Goal: Transaction & Acquisition: Purchase product/service

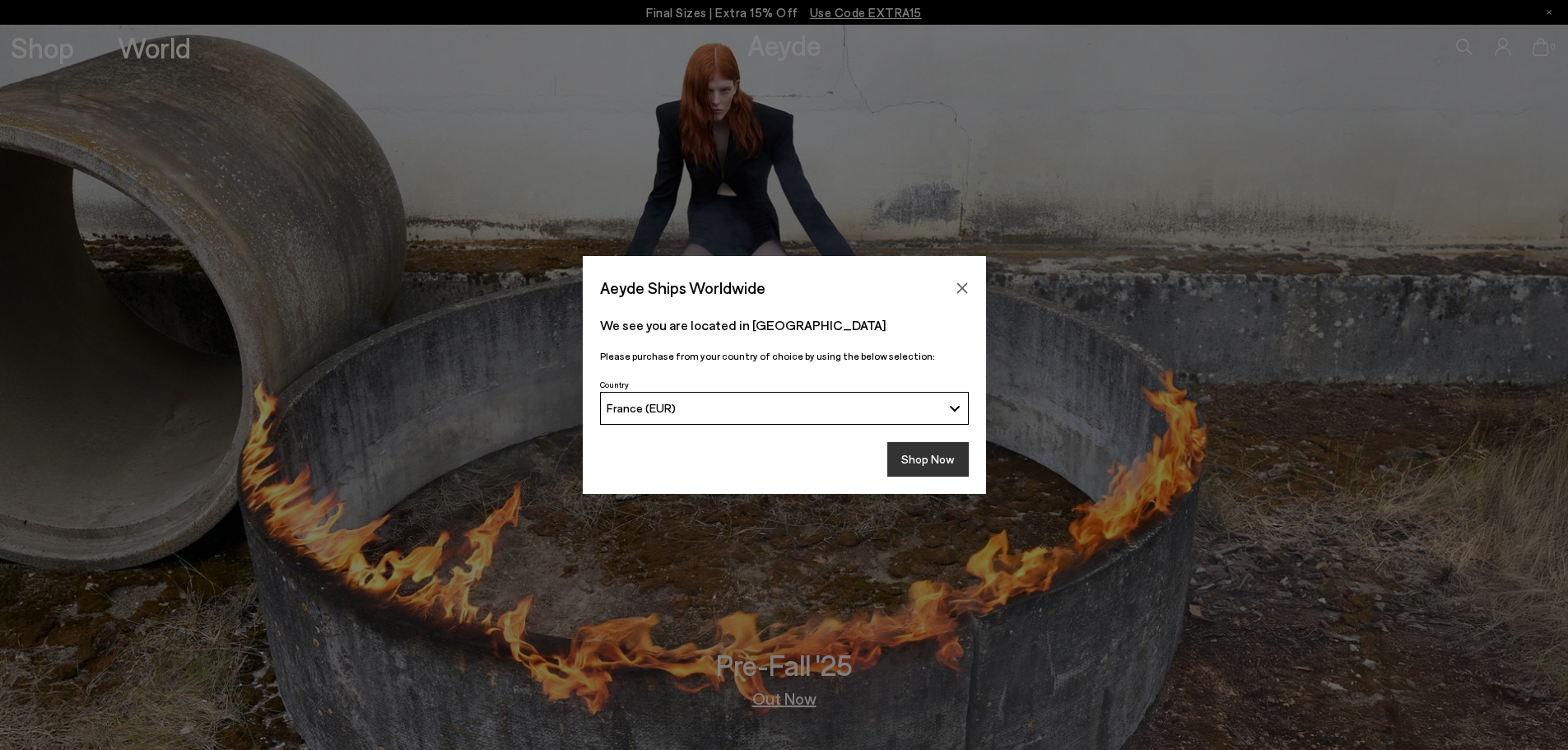
click at [903, 458] on button "Shop Now" at bounding box center [927, 459] width 81 height 34
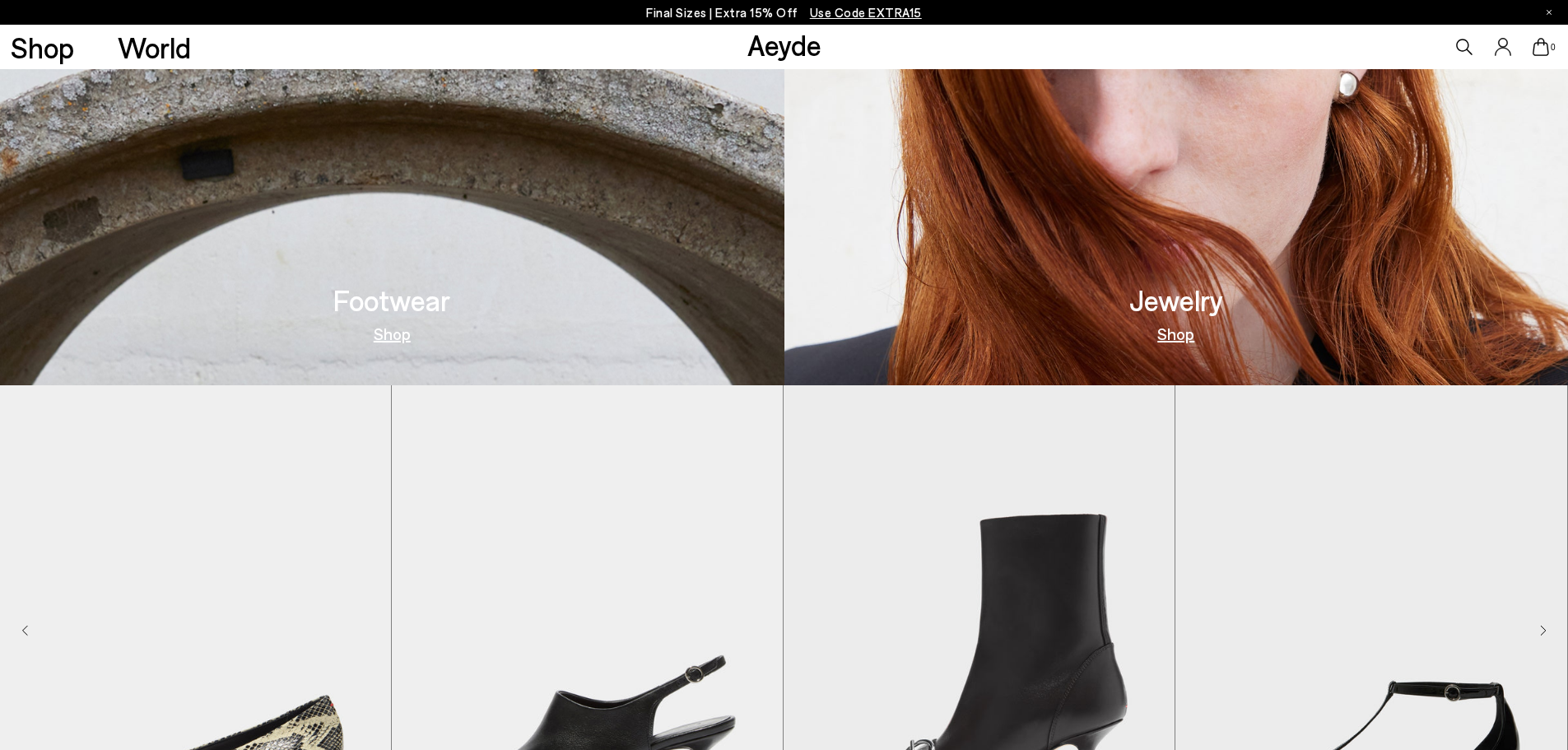
scroll to position [865, 0]
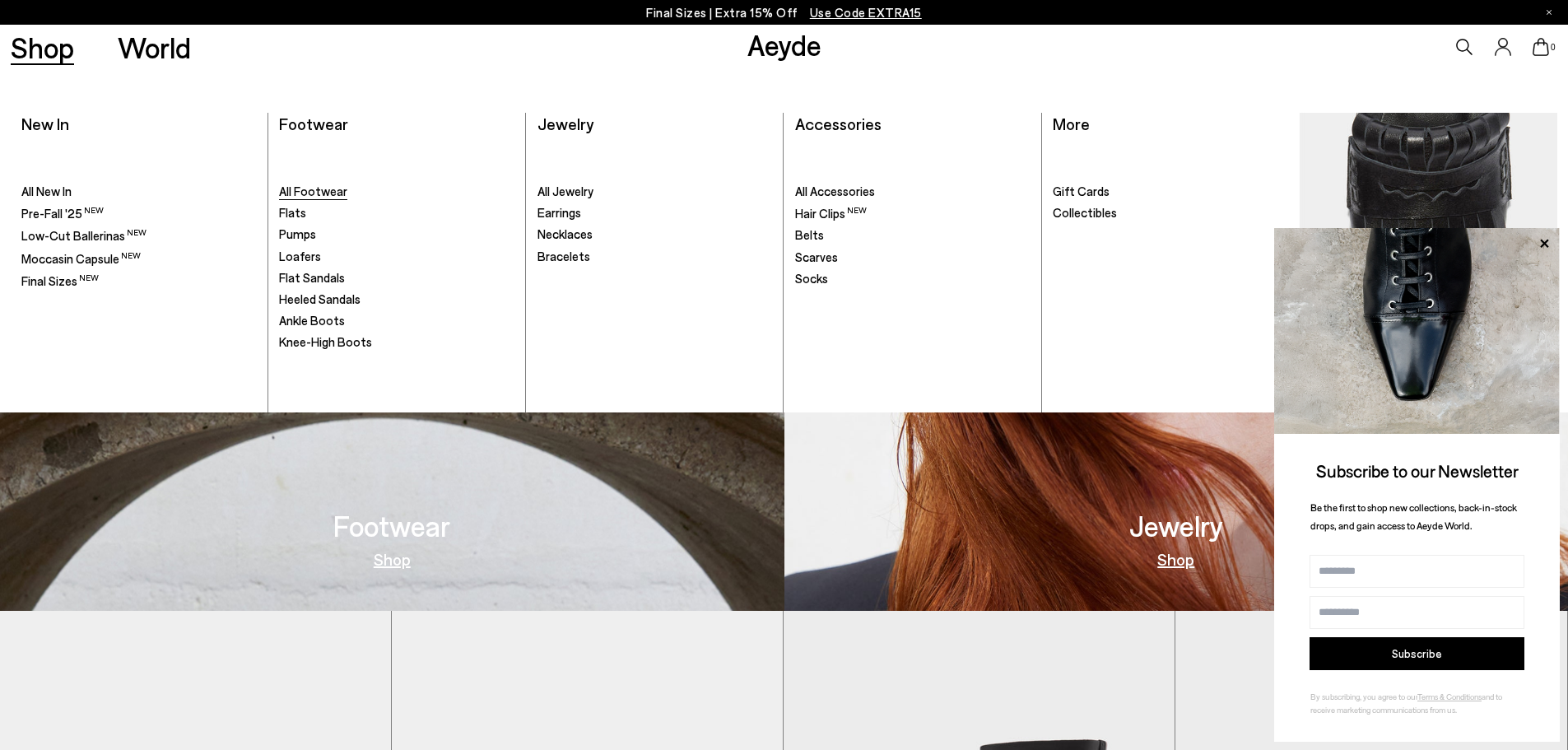
click at [330, 190] on span "All Footwear" at bounding box center [313, 190] width 69 height 15
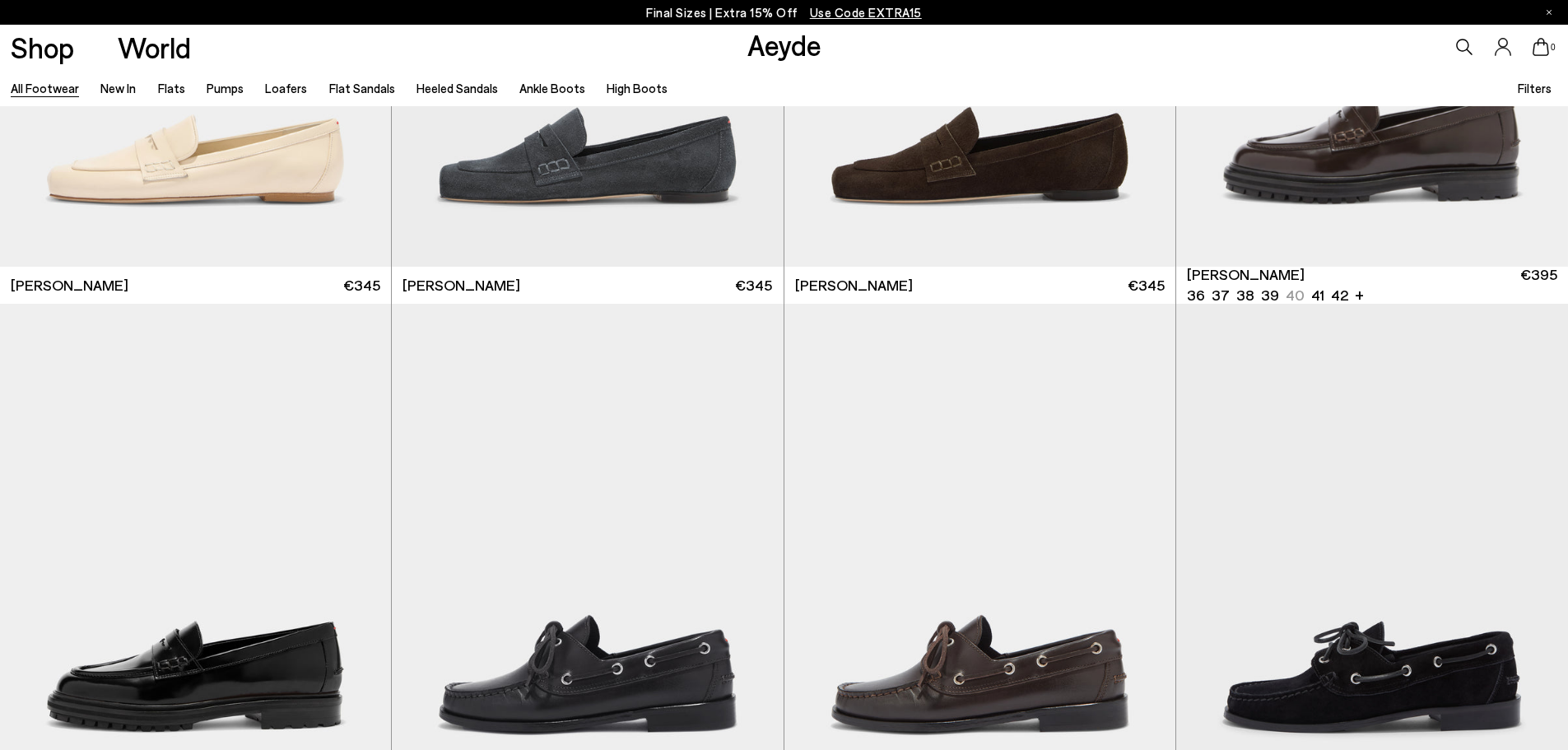
scroll to position [1565, 0]
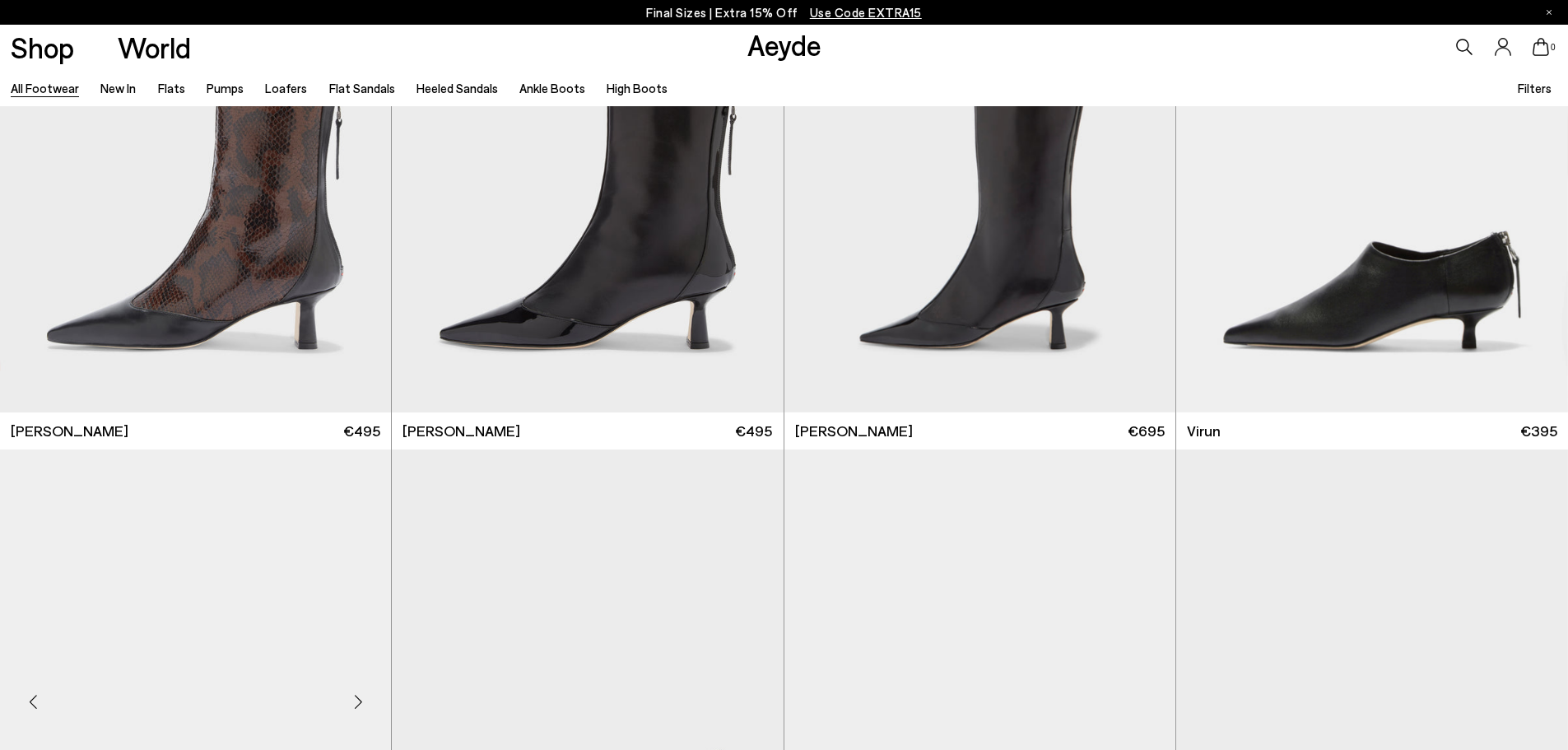
scroll to position [6507, 0]
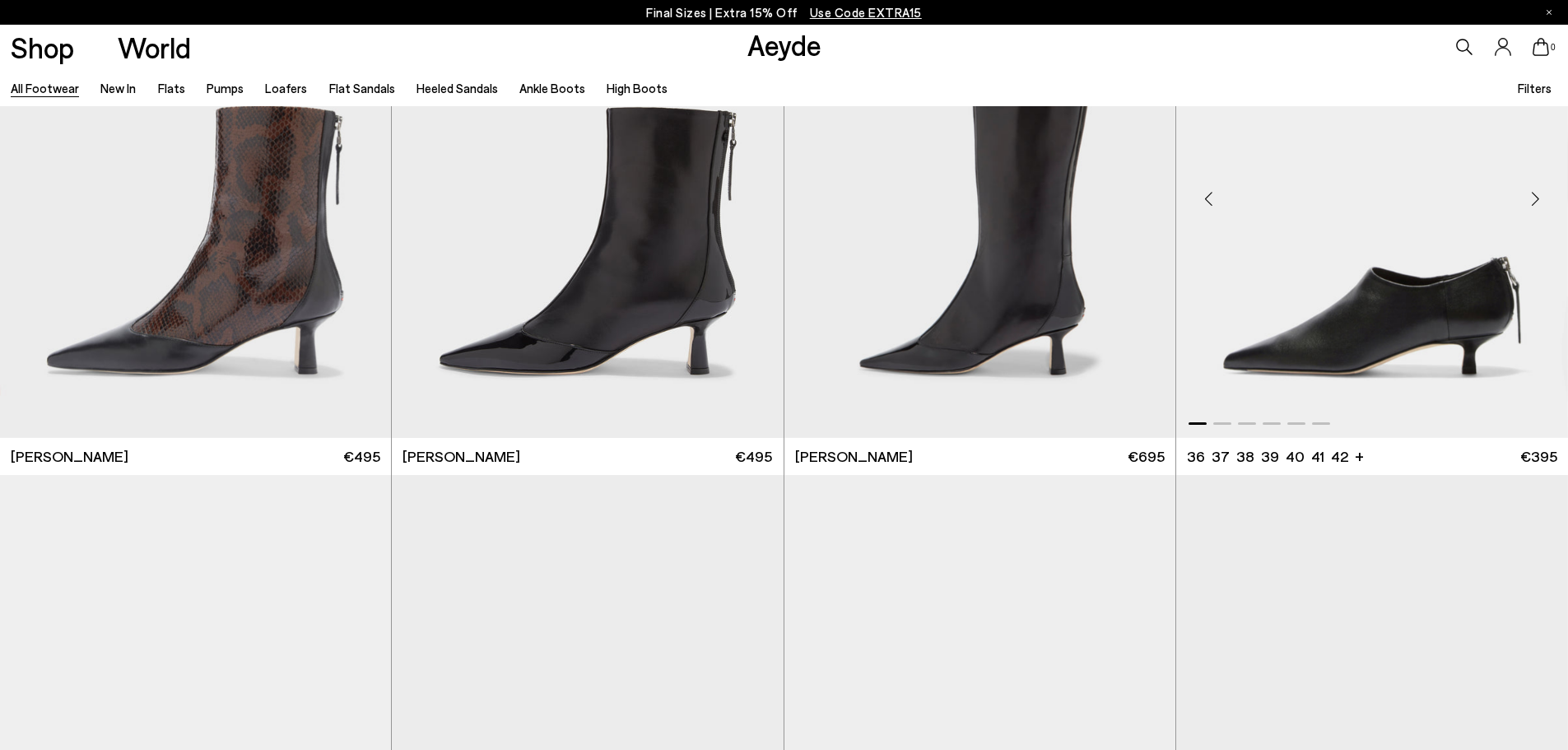
click at [1396, 332] on img "1 / 6" at bounding box center [1372, 191] width 392 height 492
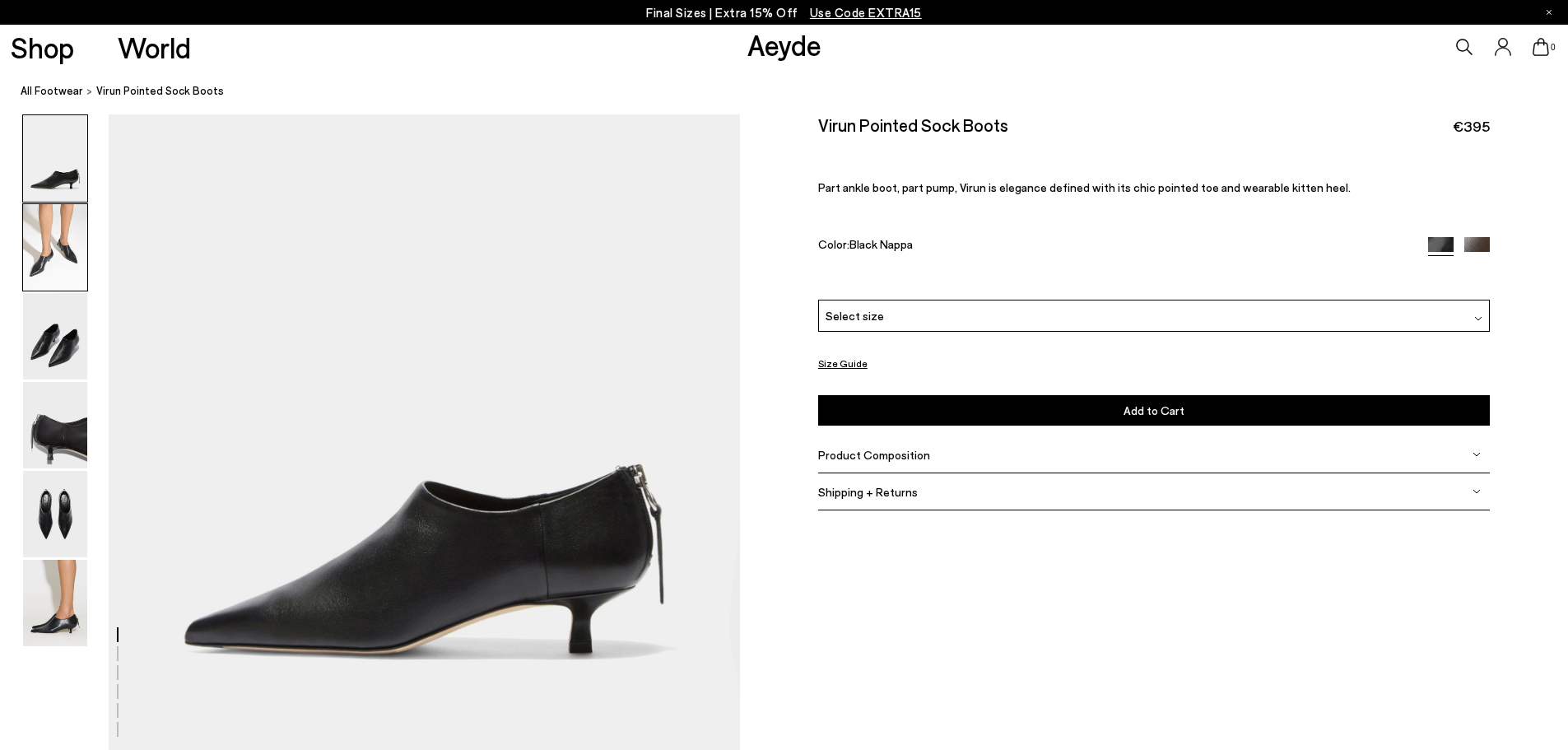
click at [75, 274] on img at bounding box center [54, 247] width 64 height 86
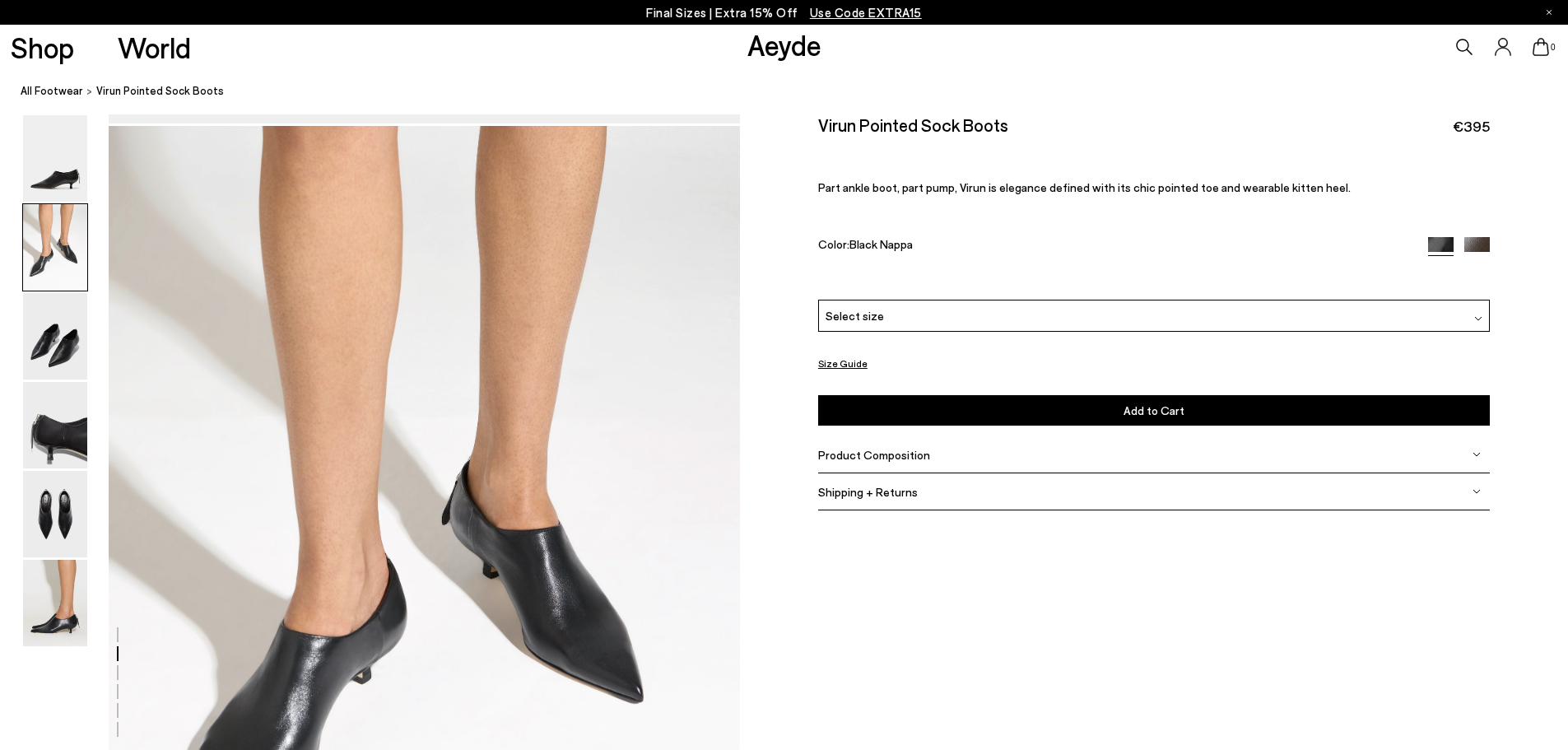
scroll to position [640, 0]
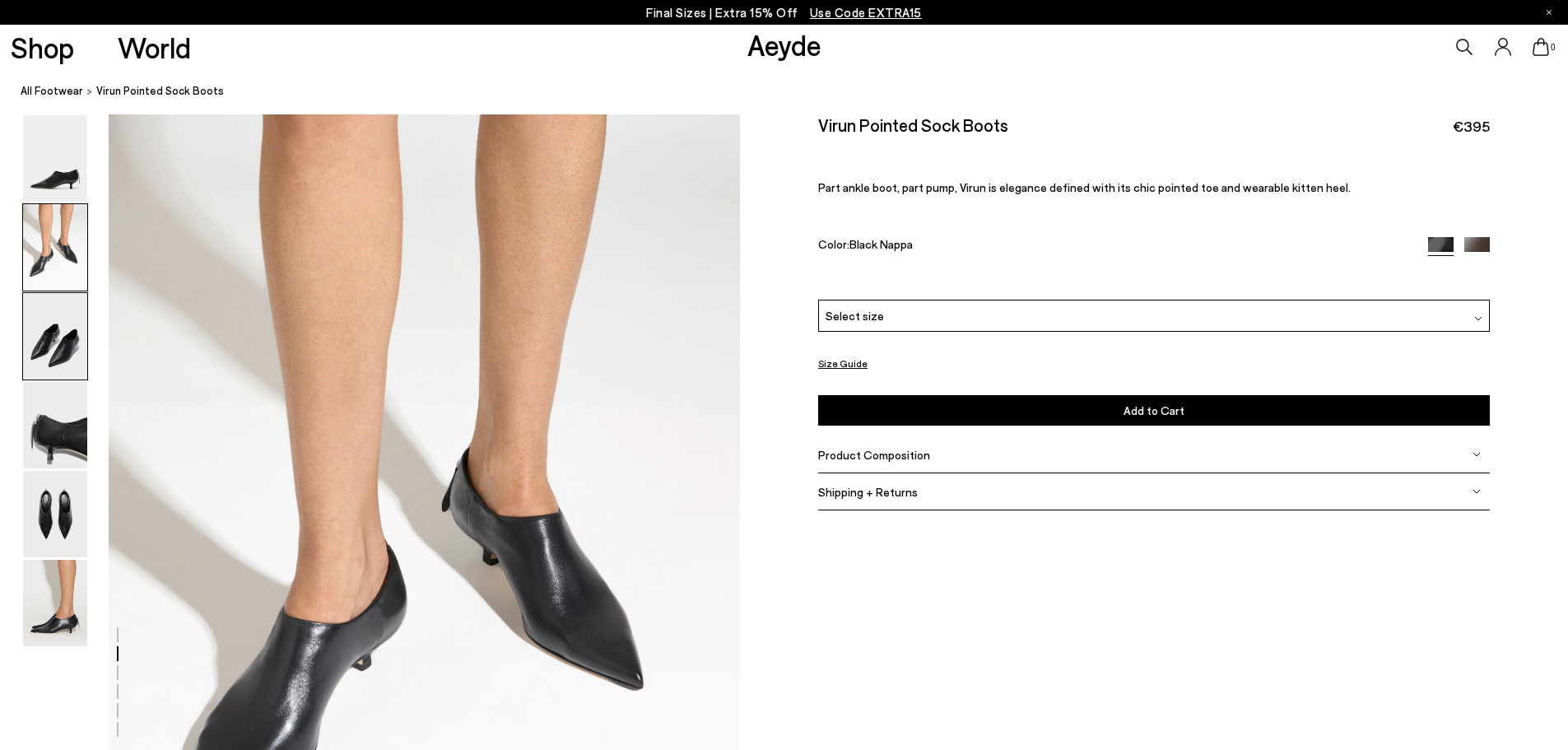
click at [48, 340] on img at bounding box center [54, 337] width 64 height 86
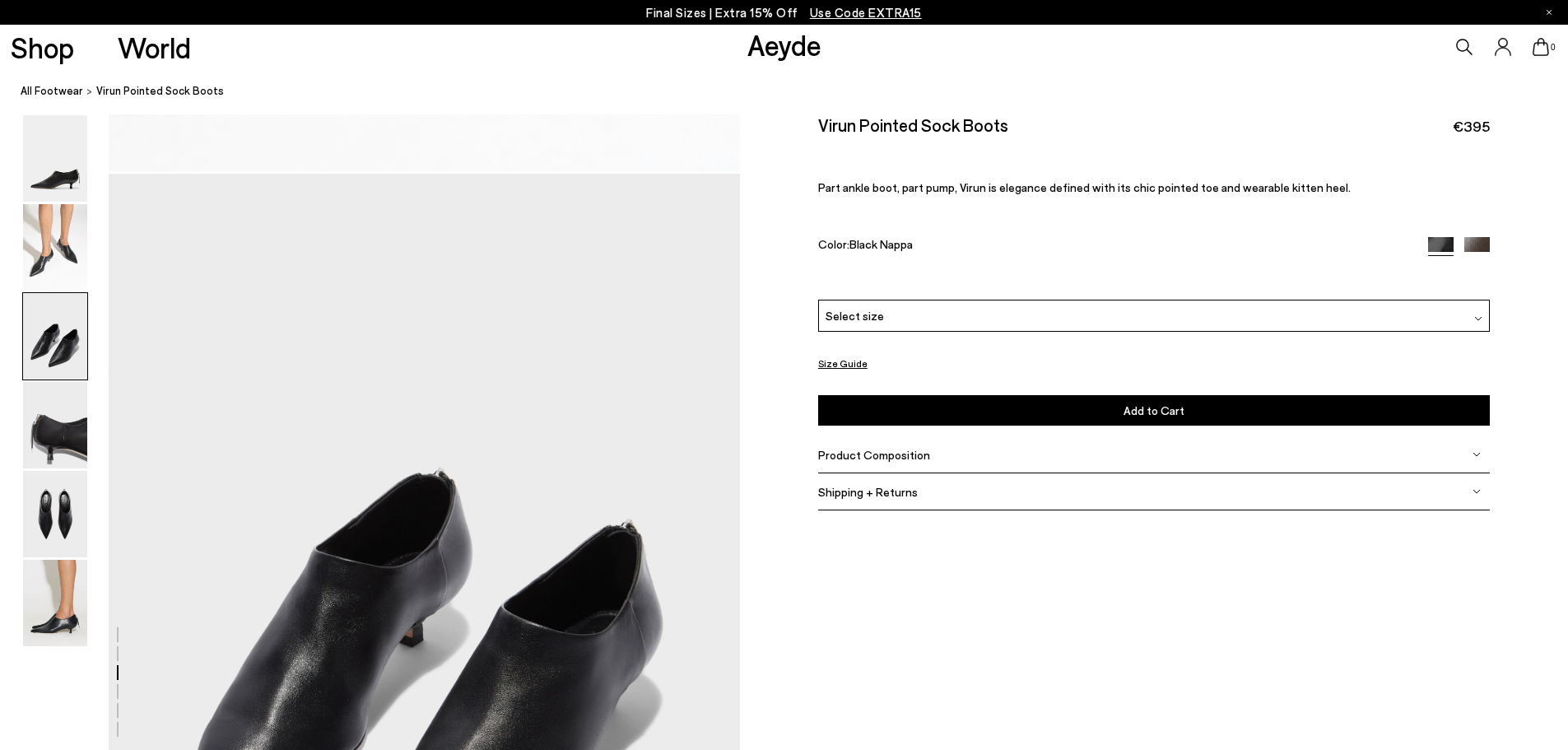
scroll to position [1484, 0]
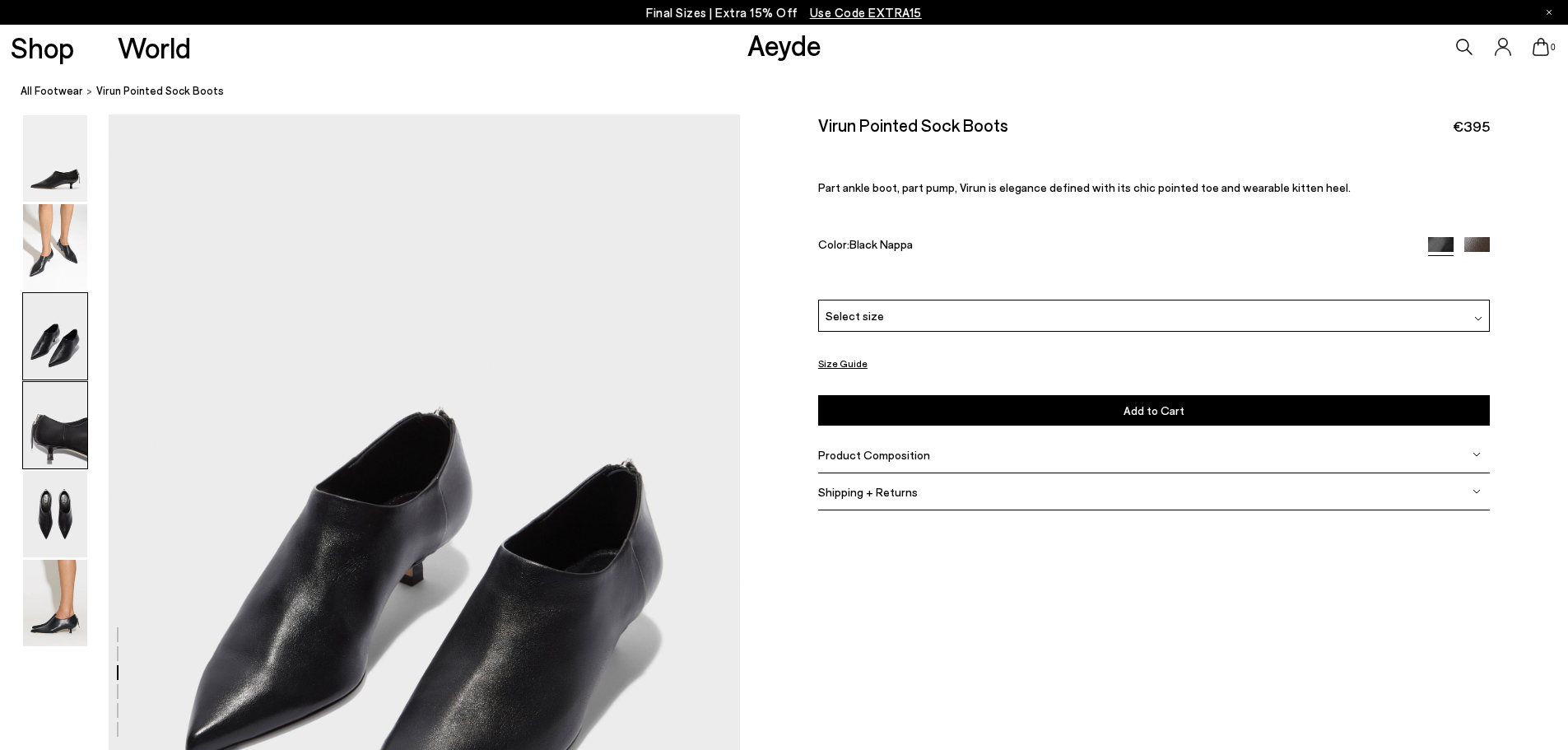
click at [38, 419] on img at bounding box center [54, 425] width 64 height 86
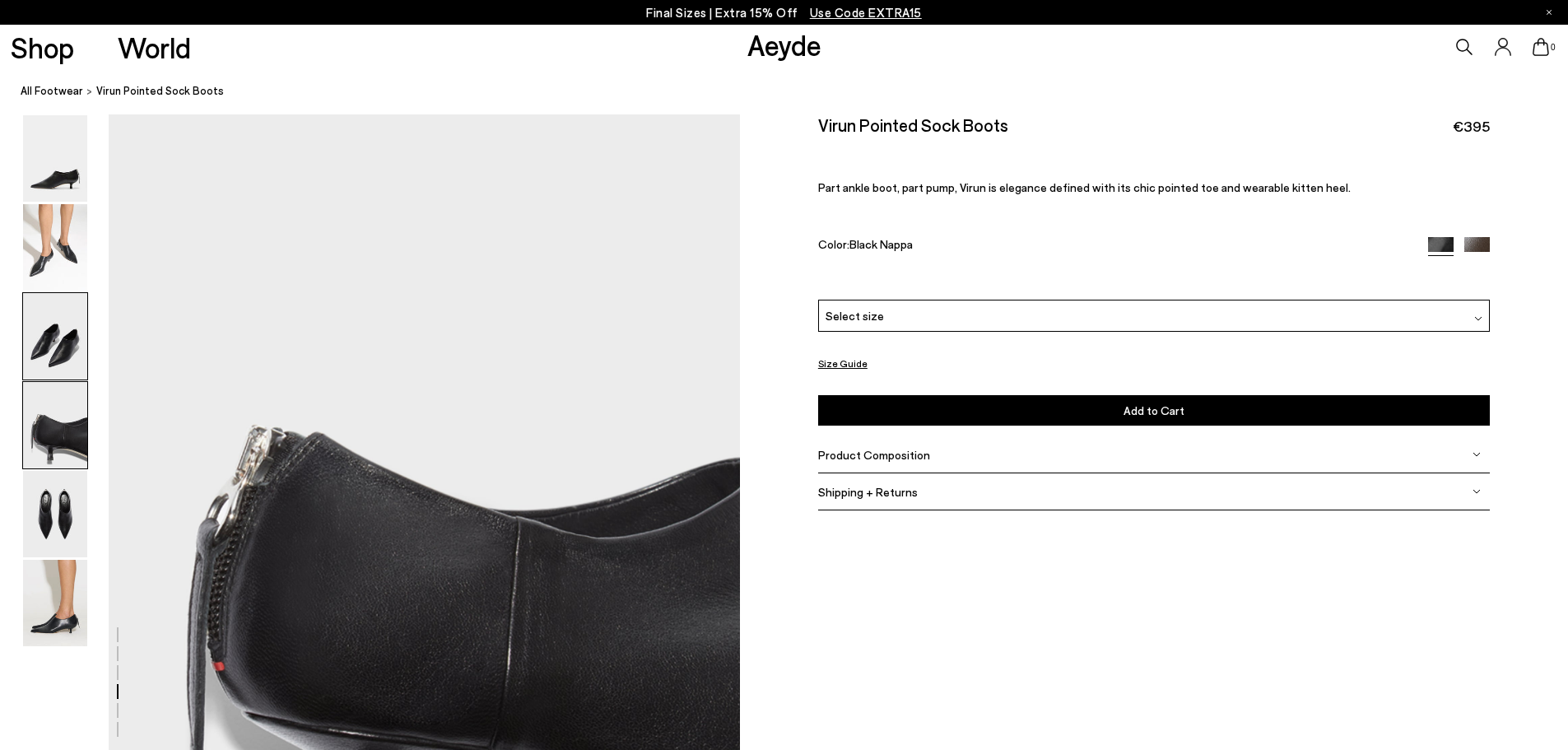
scroll to position [2321, 0]
